Goal: Transaction & Acquisition: Book appointment/travel/reservation

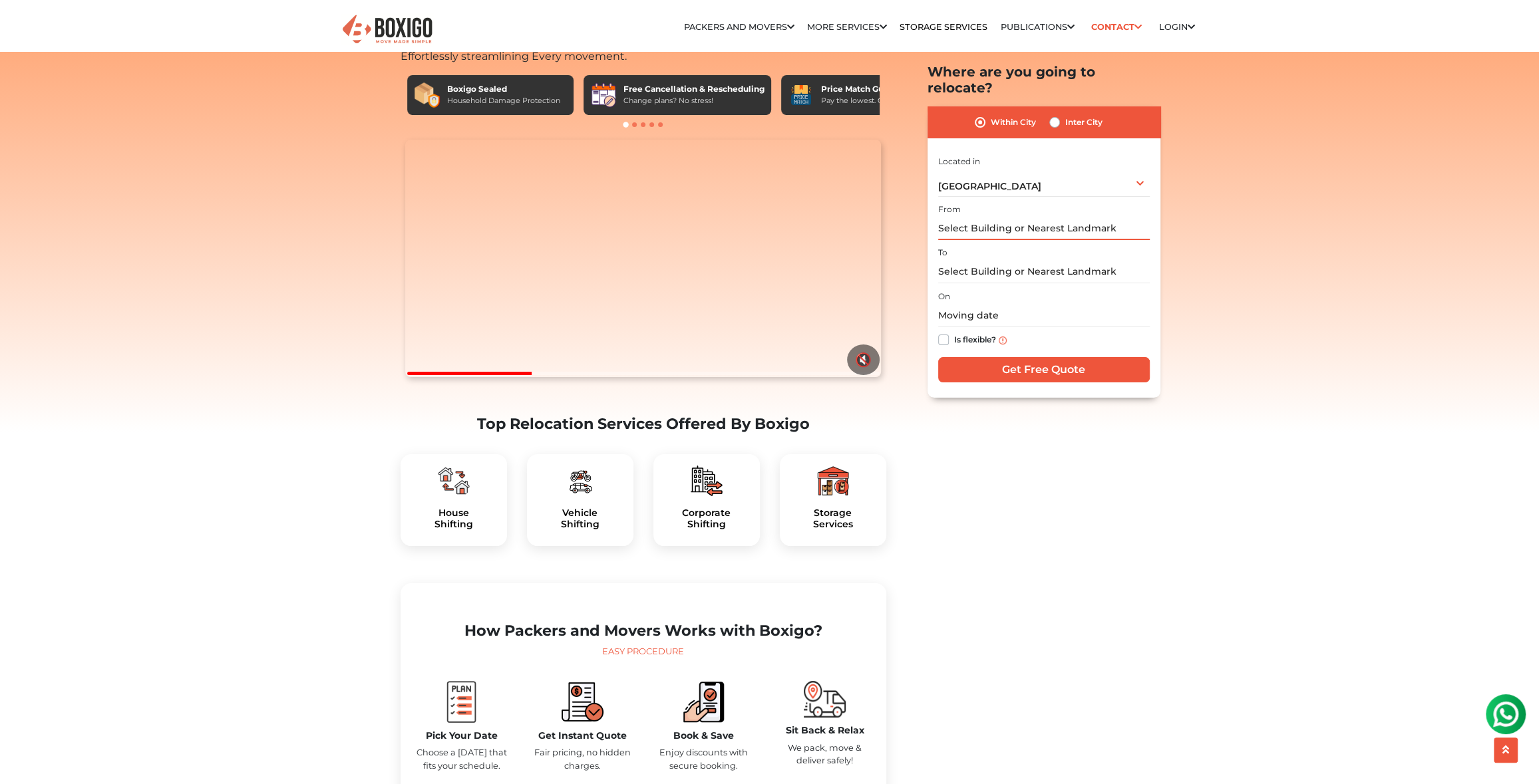
click at [993, 217] on input "text" at bounding box center [1044, 228] width 212 height 23
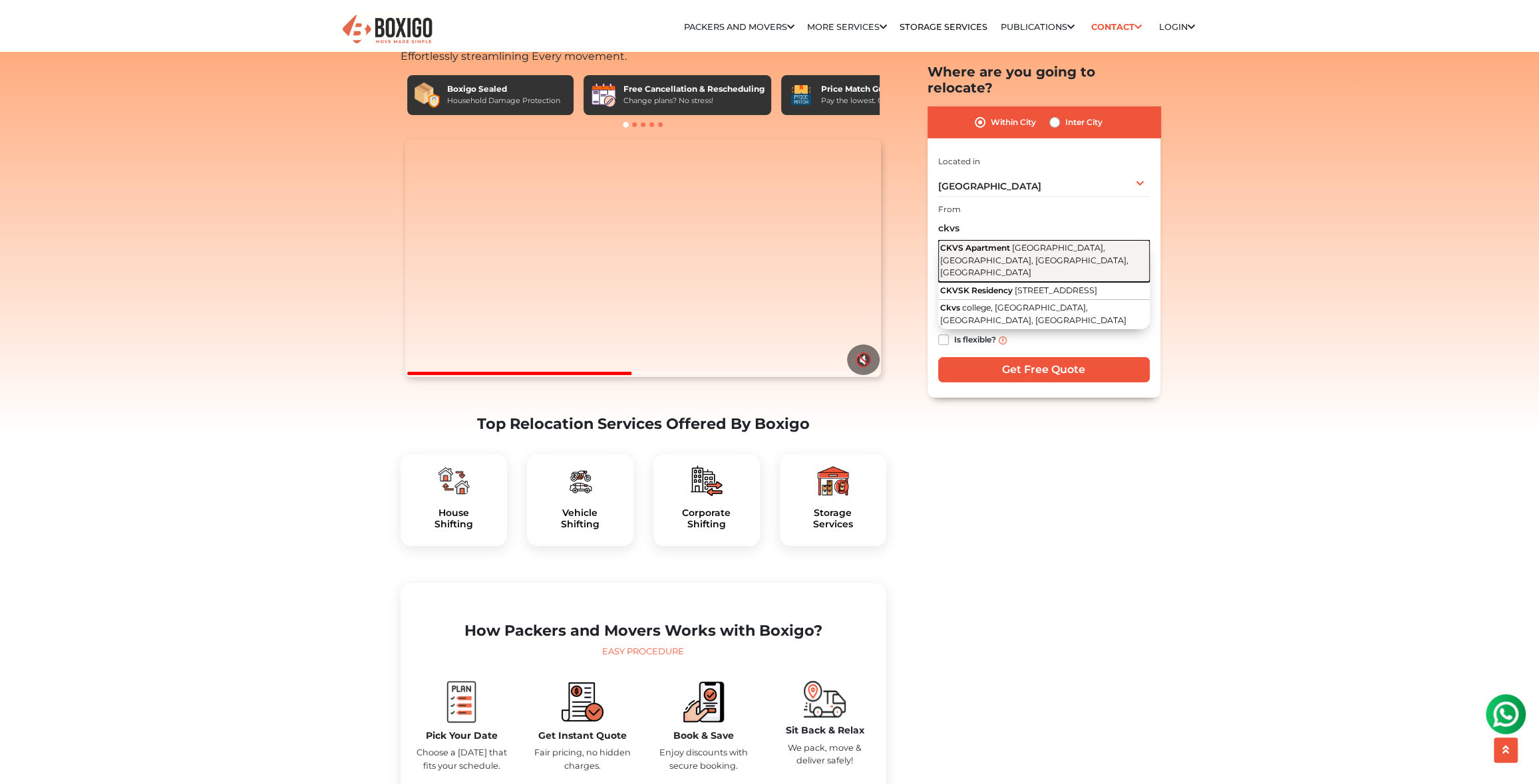
click at [1027, 243] on span "[GEOGRAPHIC_DATA], [GEOGRAPHIC_DATA], [GEOGRAPHIC_DATA], [GEOGRAPHIC_DATA]" at bounding box center [1034, 260] width 188 height 34
type input "CKVS Apartment, [GEOGRAPHIC_DATA], [GEOGRAPHIC_DATA], [GEOGRAPHIC_DATA], [GEOGR…"
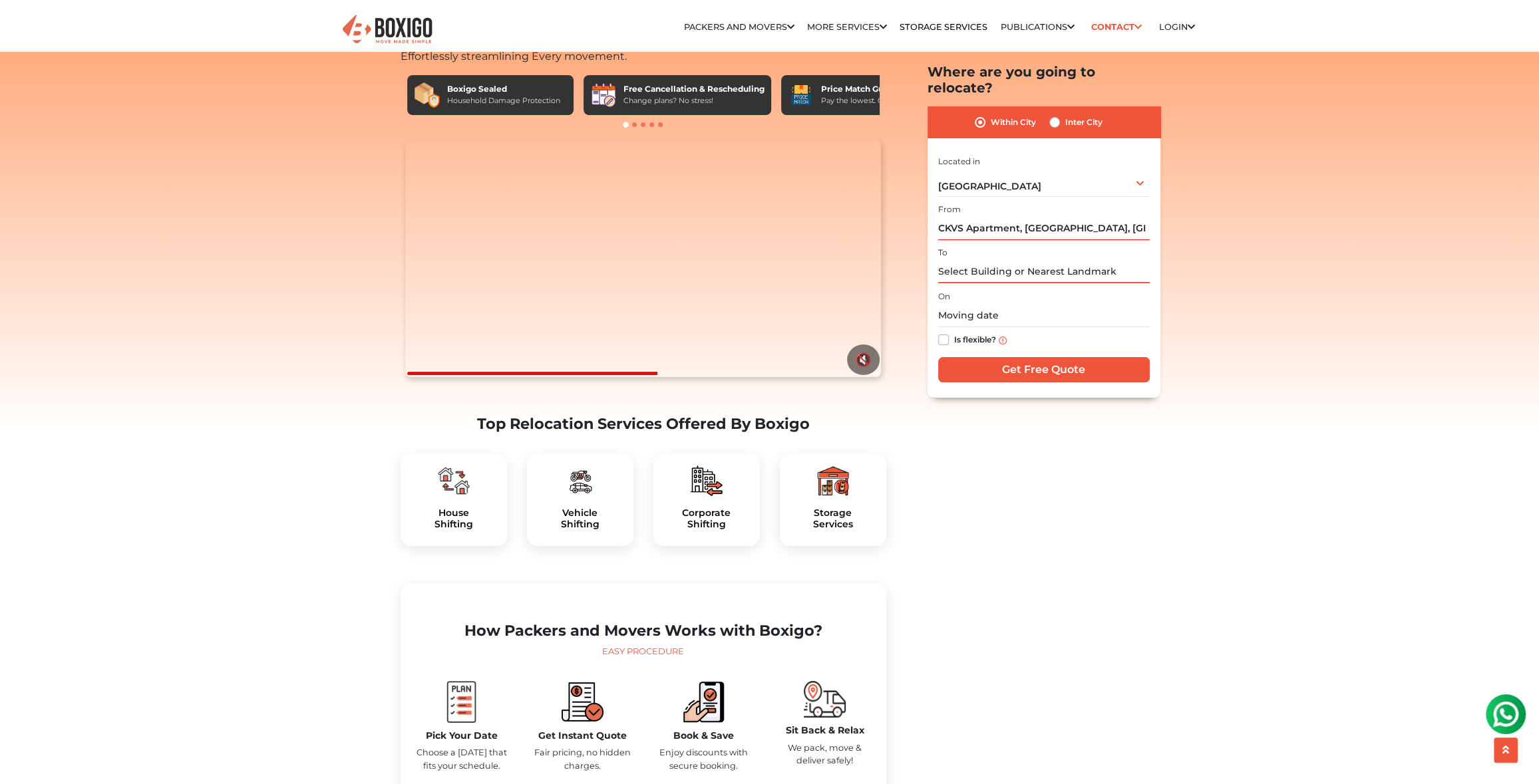
click at [984, 260] on input "text" at bounding box center [1044, 271] width 212 height 23
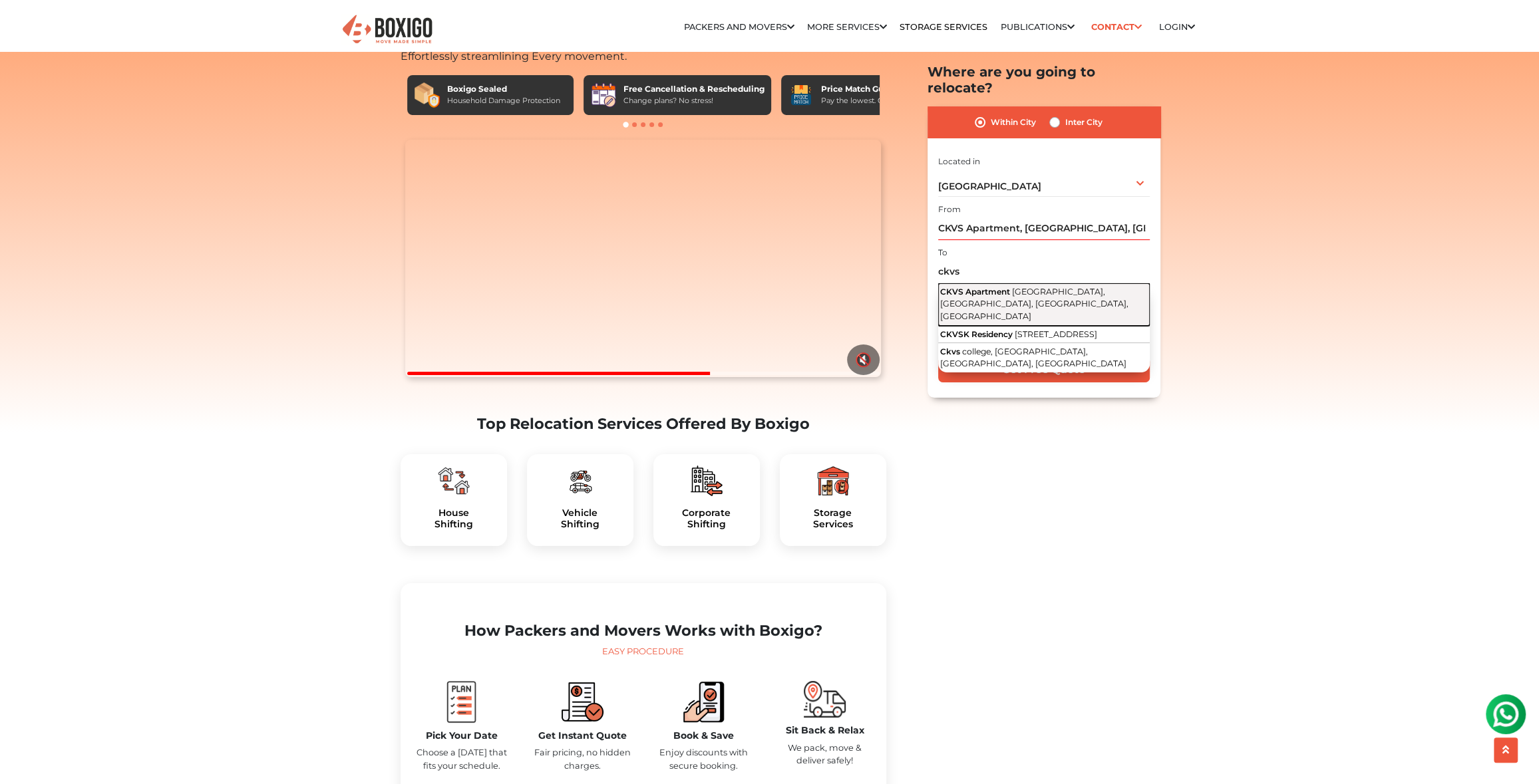
click at [1019, 286] on span "[GEOGRAPHIC_DATA], [GEOGRAPHIC_DATA], [GEOGRAPHIC_DATA], [GEOGRAPHIC_DATA]" at bounding box center [1034, 303] width 188 height 34
type input "CKVS Apartment, [GEOGRAPHIC_DATA], [GEOGRAPHIC_DATA], [GEOGRAPHIC_DATA], [GEOGR…"
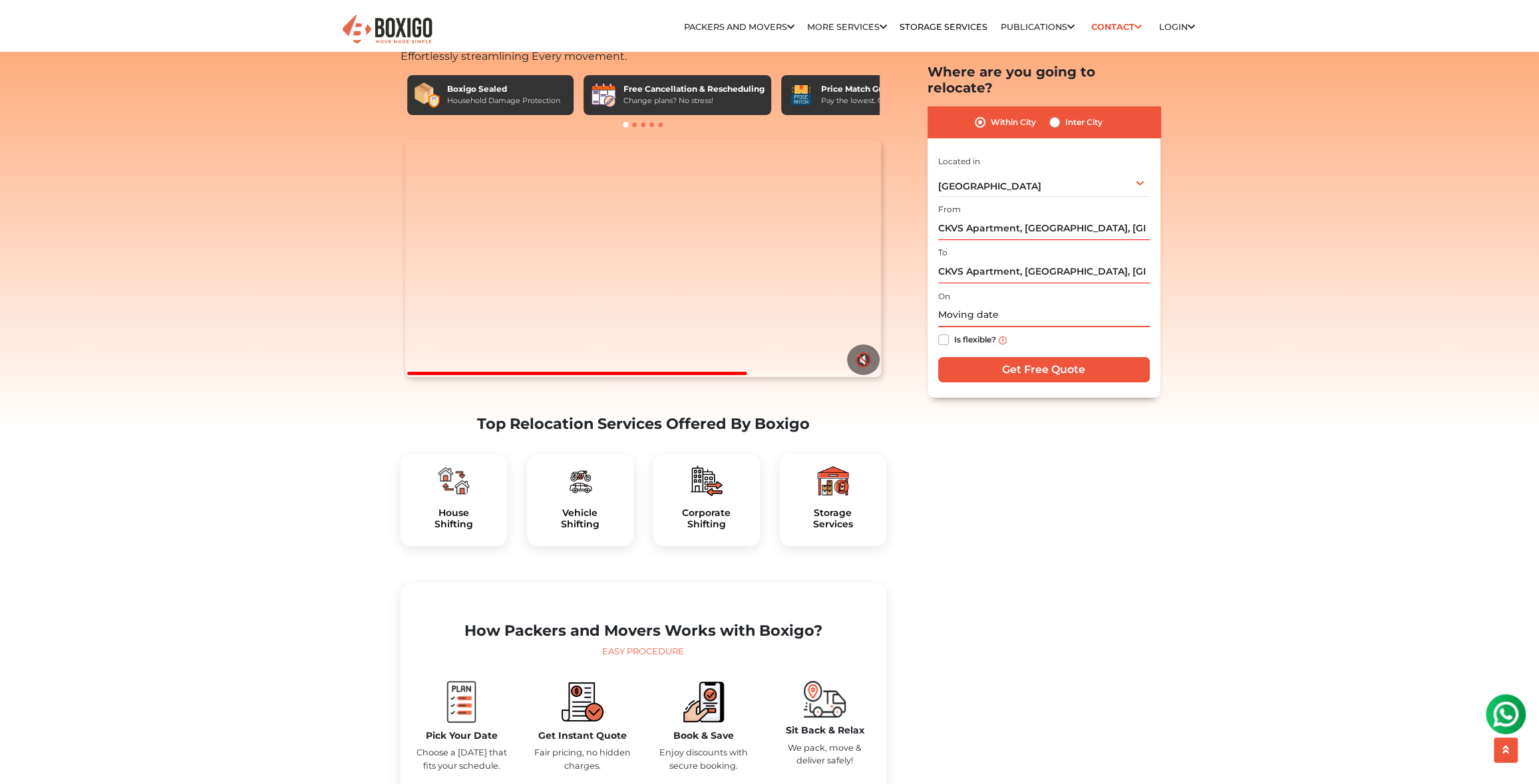
click at [1025, 305] on input "text" at bounding box center [1044, 316] width 212 height 23
click at [954, 405] on td "7" at bounding box center [951, 415] width 21 height 21
type input "[DATE] 12:00 AM"
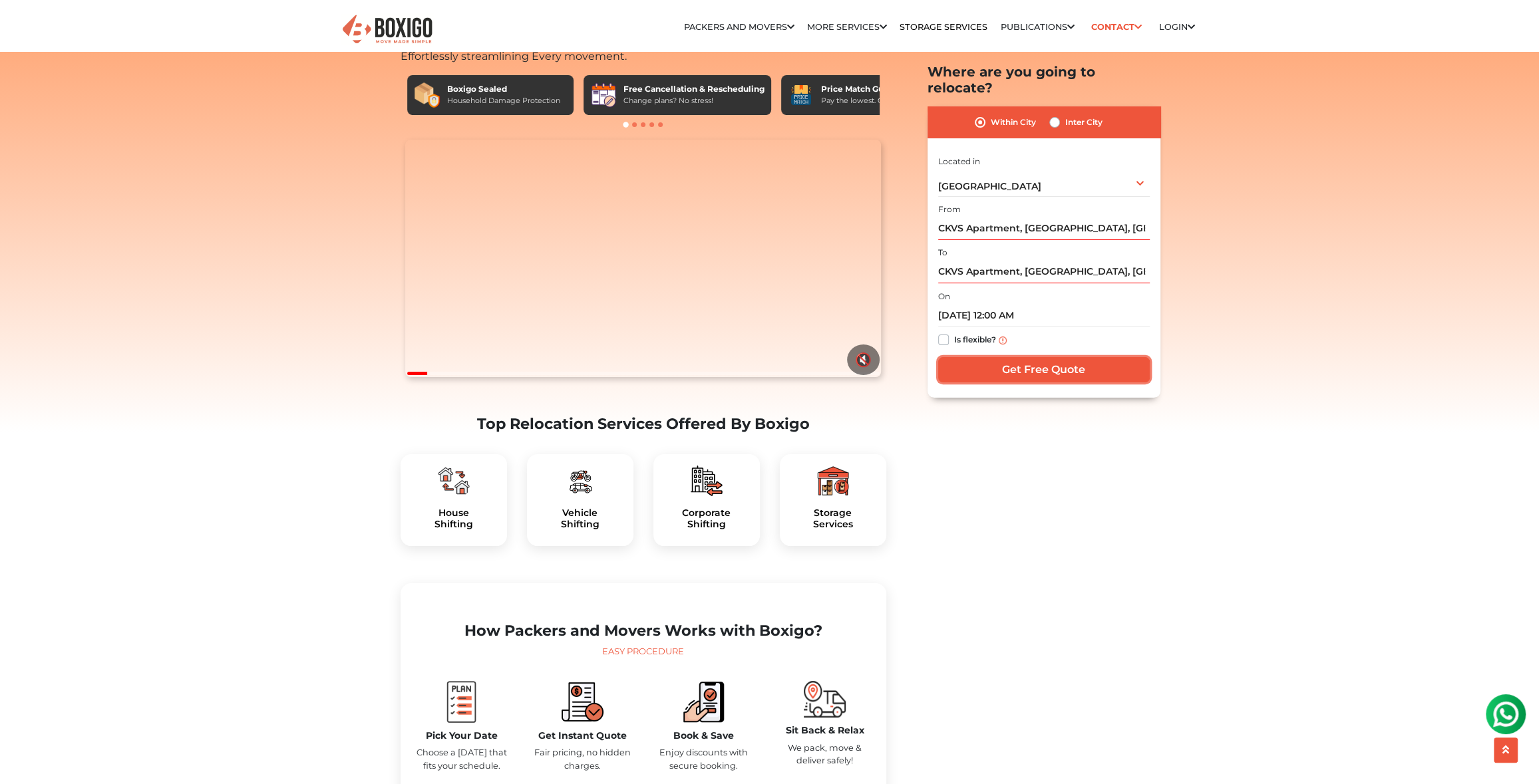
click at [994, 357] on input "Get Free Quote" at bounding box center [1044, 370] width 212 height 26
